Goal: Check status: Check status

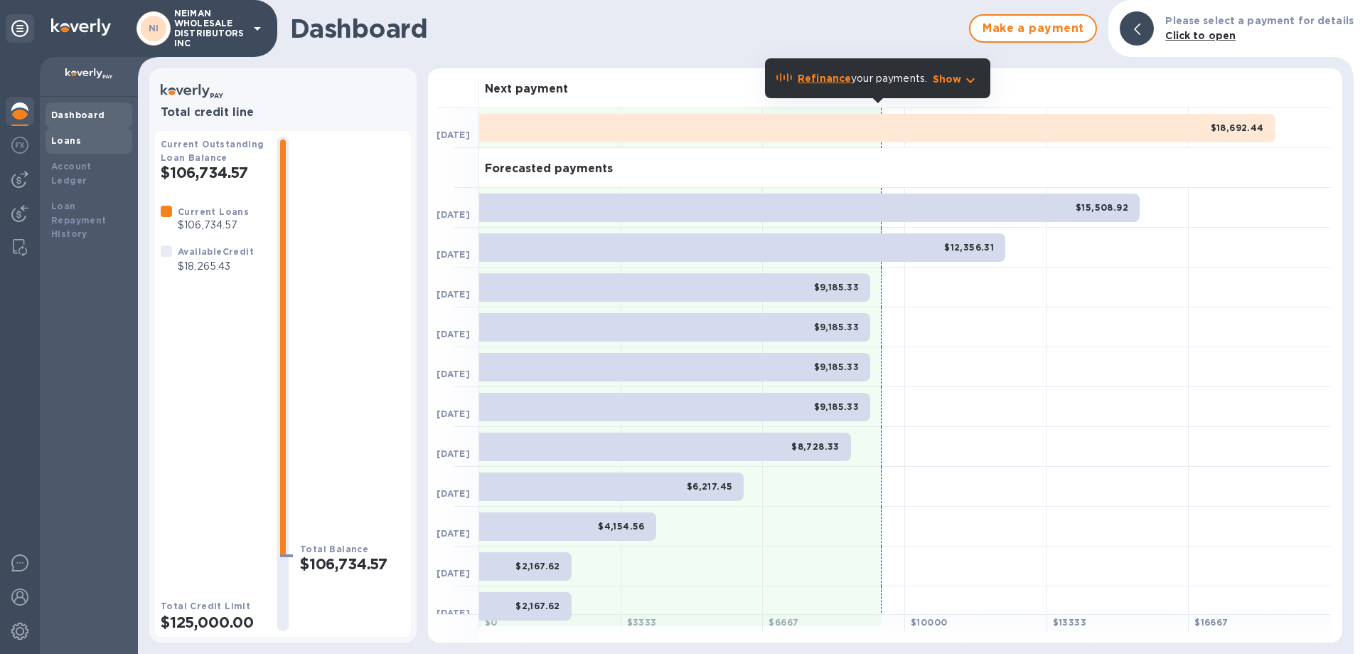
click at [87, 146] on div "Loans" at bounding box center [88, 141] width 75 height 14
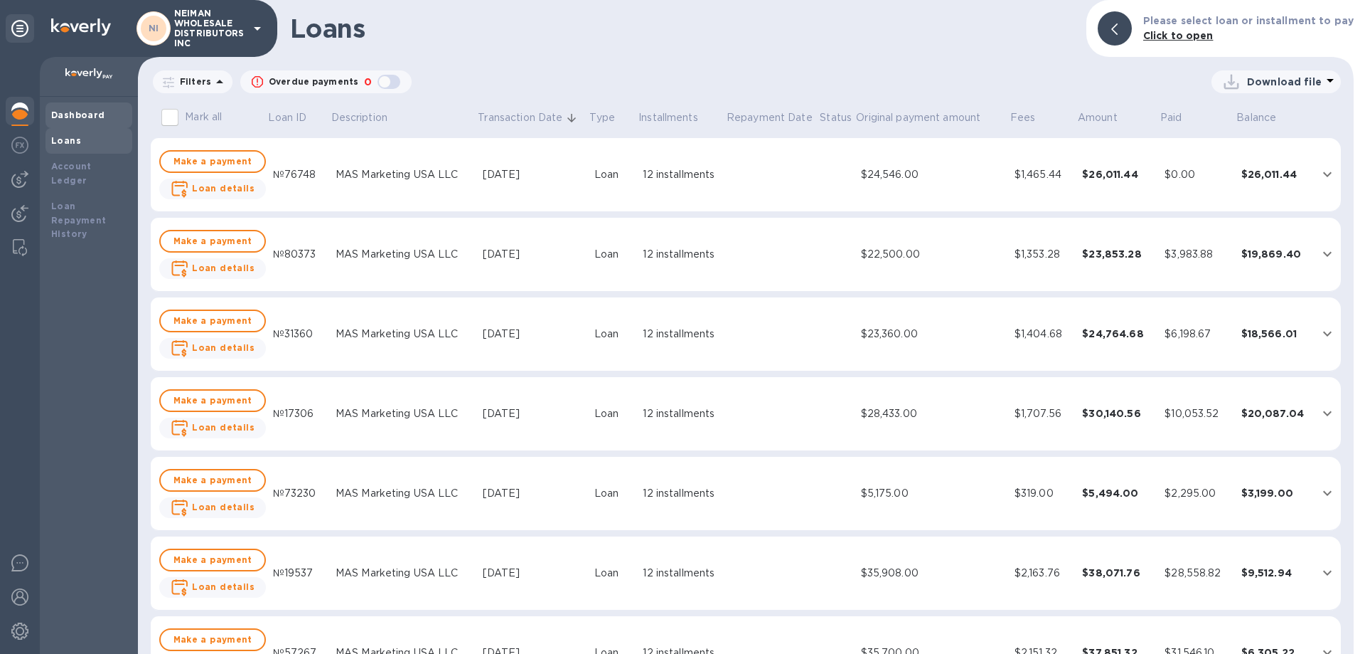
click at [76, 109] on div "Dashboard" at bounding box center [88, 115] width 75 height 14
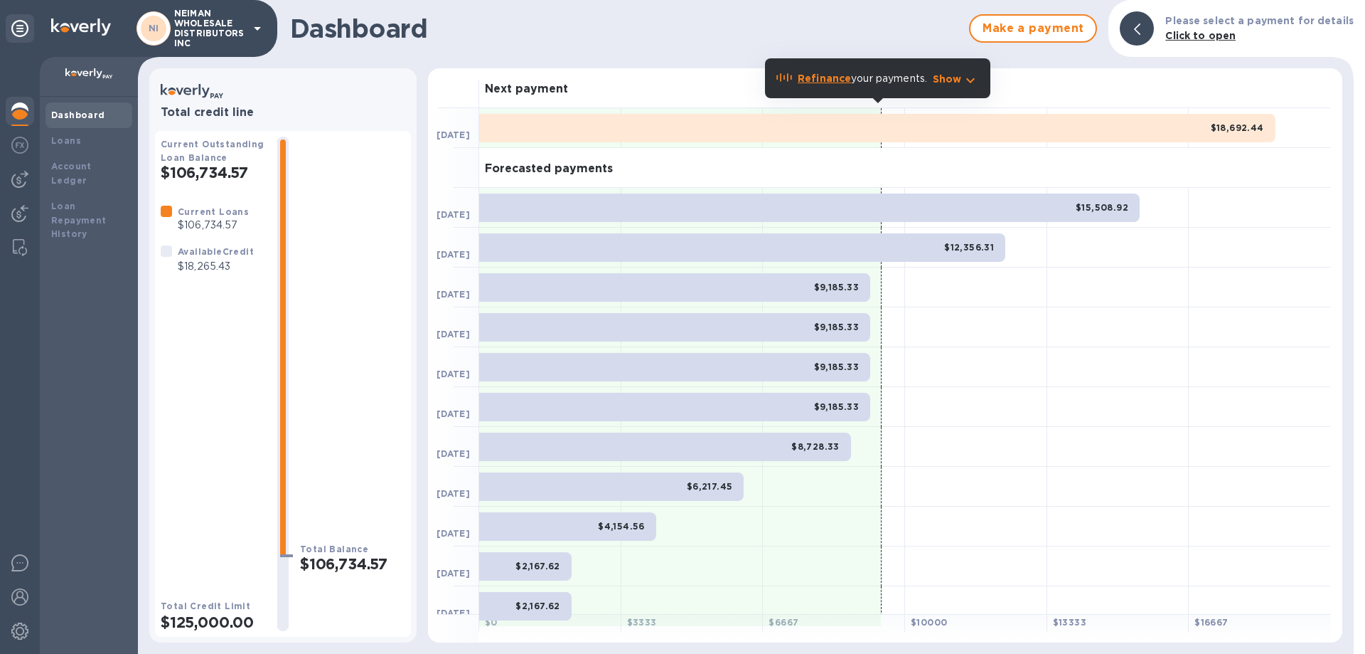
click at [41, 136] on div "Dashboard Loans Account Ledger Loan Repayment History" at bounding box center [89, 375] width 98 height 557
click at [63, 139] on b "Loans" at bounding box center [66, 140] width 30 height 11
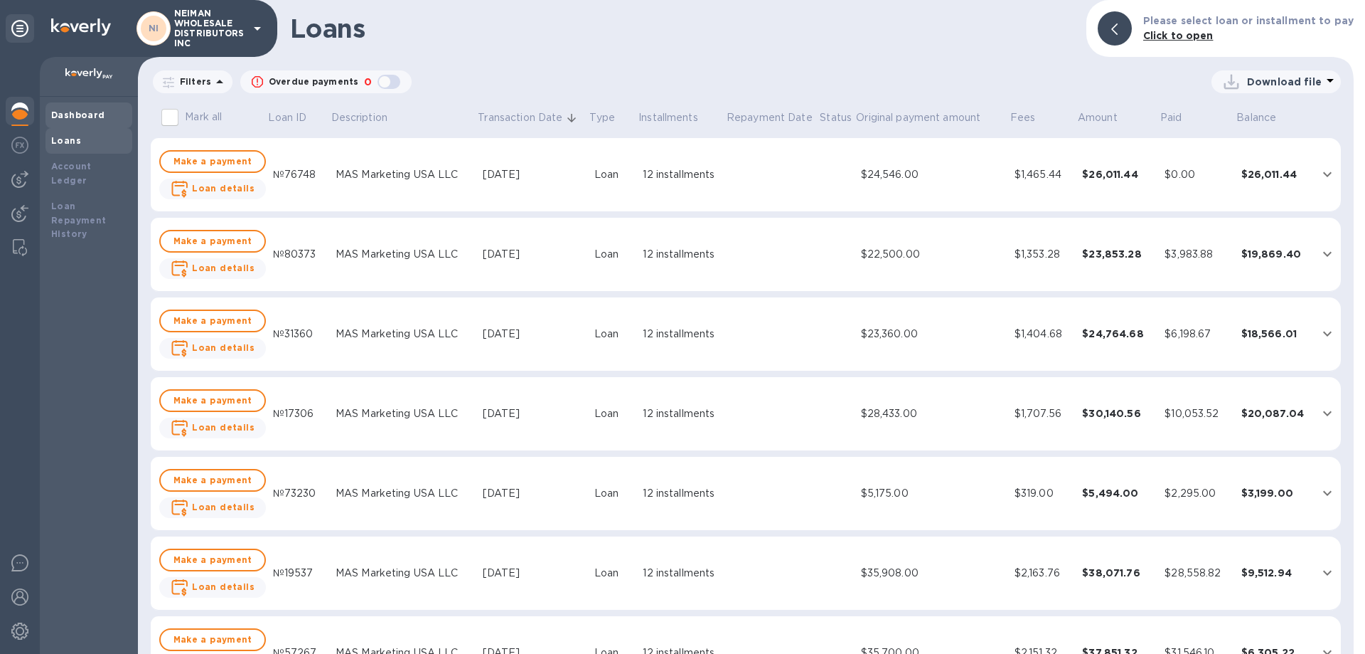
click at [80, 120] on div "Dashboard" at bounding box center [88, 115] width 75 height 14
